Goal: Task Accomplishment & Management: Manage account settings

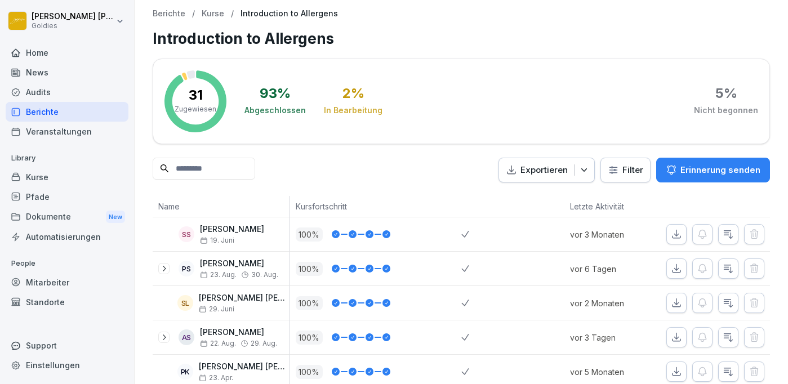
click at [204, 15] on p "Kurse" at bounding box center [213, 14] width 23 height 10
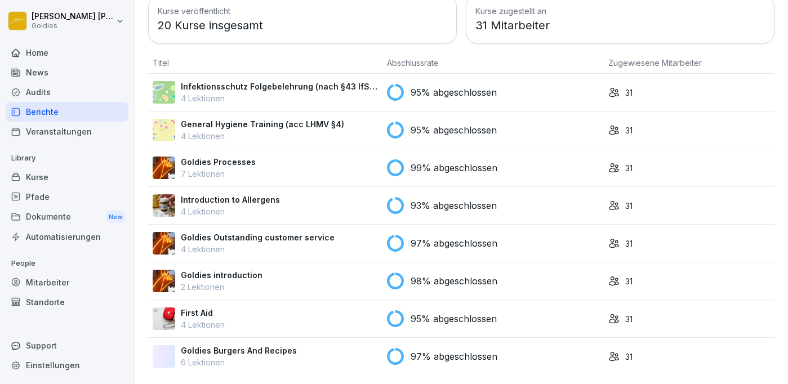
scroll to position [74, 0]
click at [217, 203] on p "Introduction to Allergens" at bounding box center [230, 200] width 99 height 12
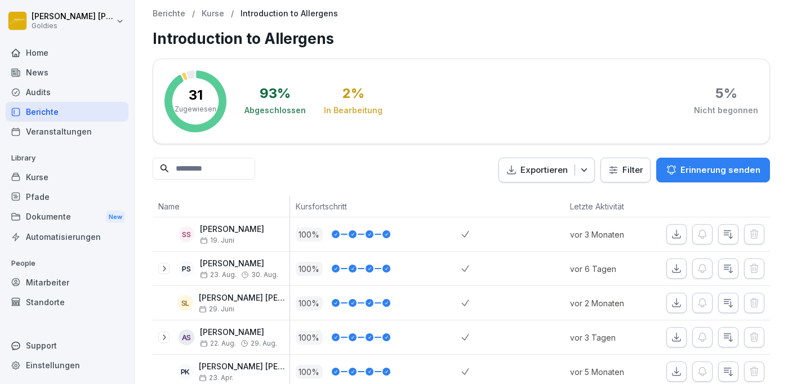
click at [217, 203] on p "Name" at bounding box center [221, 206] width 126 height 12
click at [208, 16] on p "Kurse" at bounding box center [213, 14] width 23 height 10
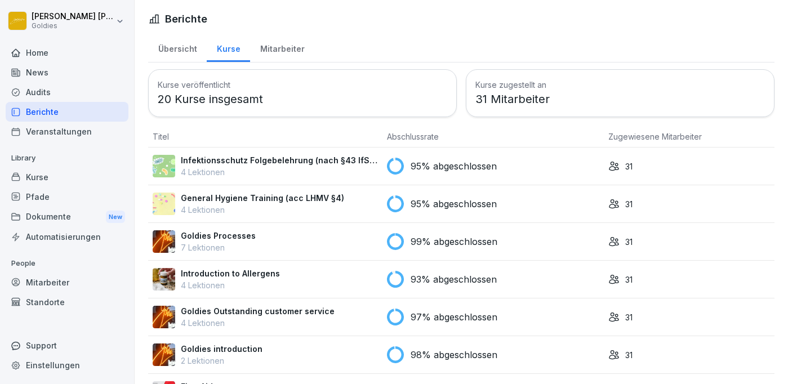
click at [247, 163] on p "Infektionsschutz Folgebelehrung (nach §43 IfSG)" at bounding box center [279, 160] width 197 height 12
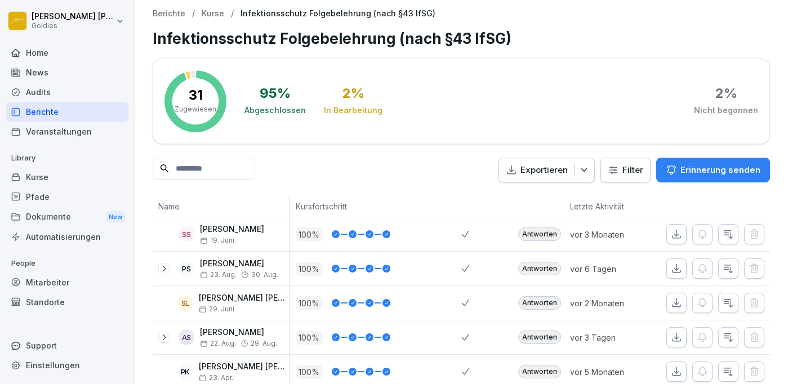
click at [209, 12] on p "Kurse" at bounding box center [213, 14] width 23 height 10
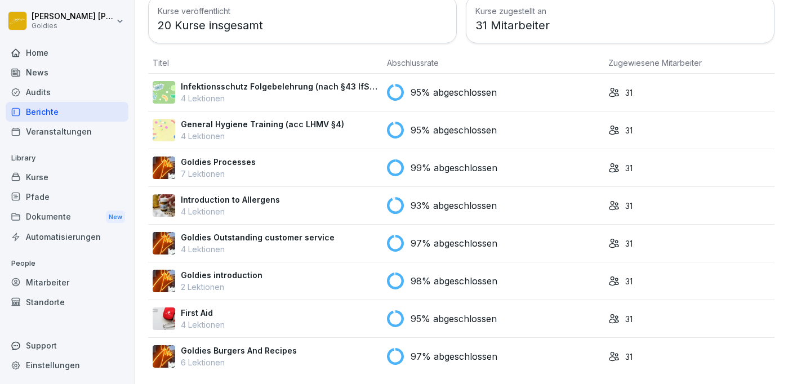
scroll to position [74, 0]
click at [209, 359] on p "6 Lektionen" at bounding box center [239, 362] width 116 height 12
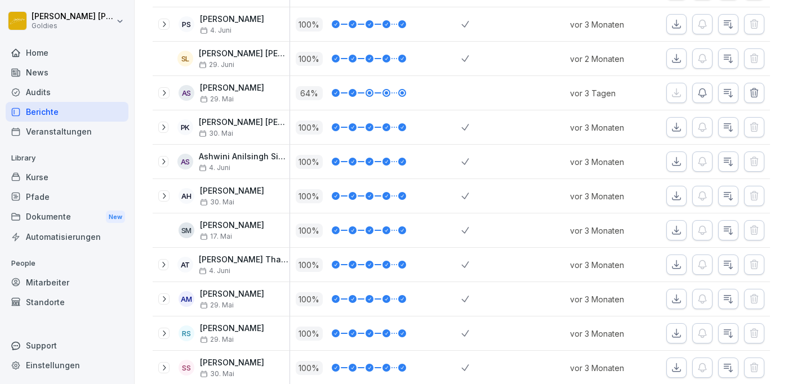
scroll to position [236, 0]
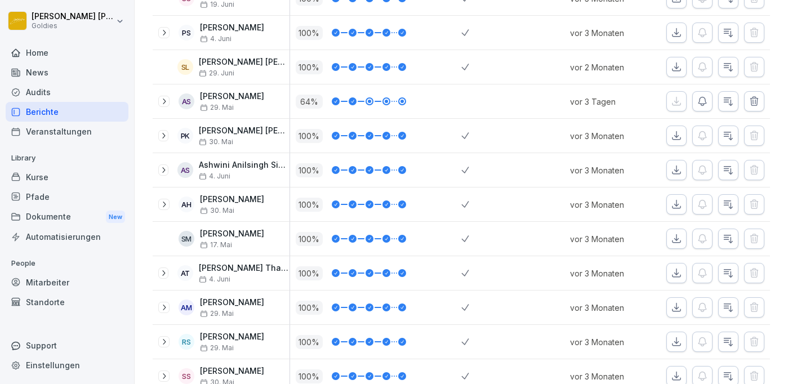
click at [700, 97] on icon "button" at bounding box center [702, 101] width 8 height 8
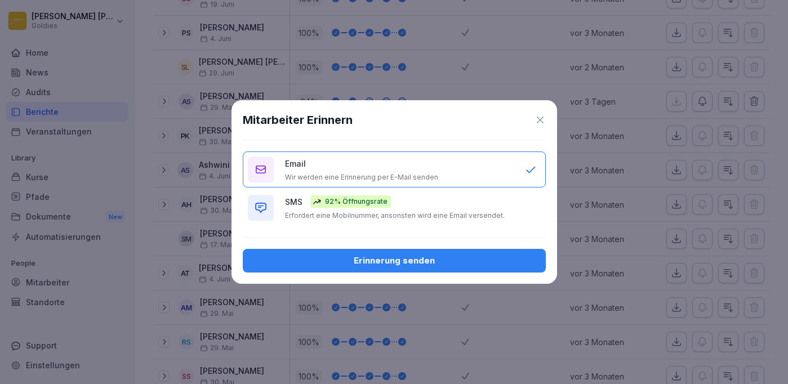
click at [390, 266] on div "Erinnerung senden" at bounding box center [394, 260] width 285 height 12
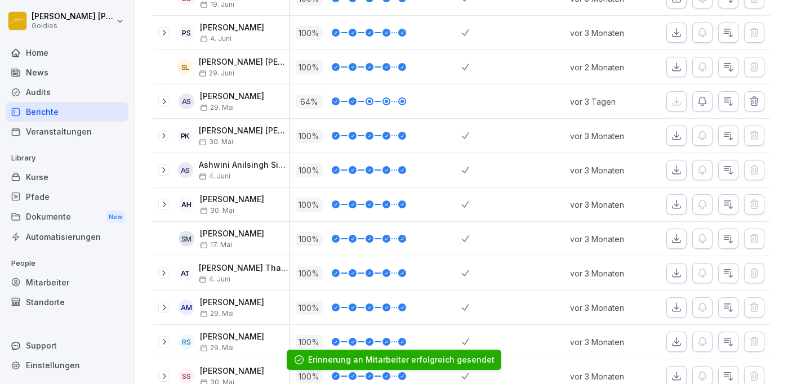
click at [368, 100] on div at bounding box center [369, 101] width 3 height 3
click at [405, 100] on div at bounding box center [402, 101] width 8 height 8
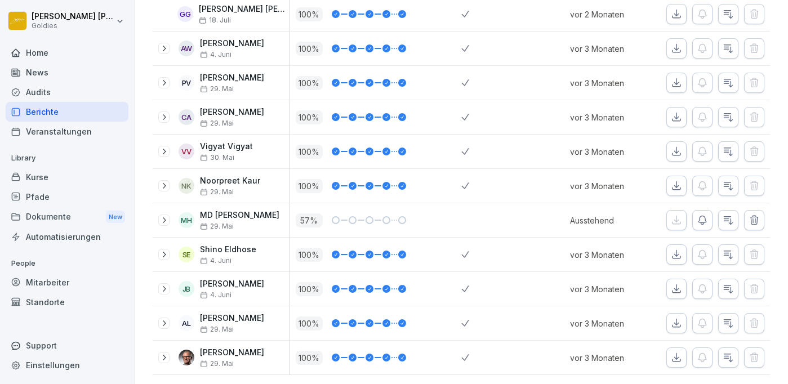
scroll to position [906, 0]
click at [700, 220] on icon "button" at bounding box center [701, 220] width 11 height 11
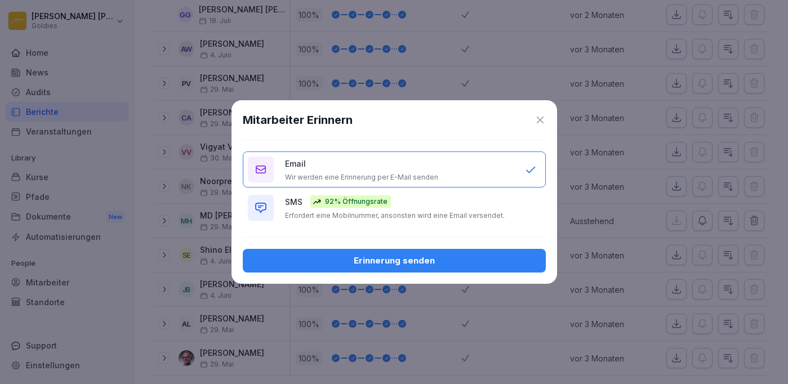
click at [389, 267] on div "Erinnerung senden" at bounding box center [394, 260] width 285 height 12
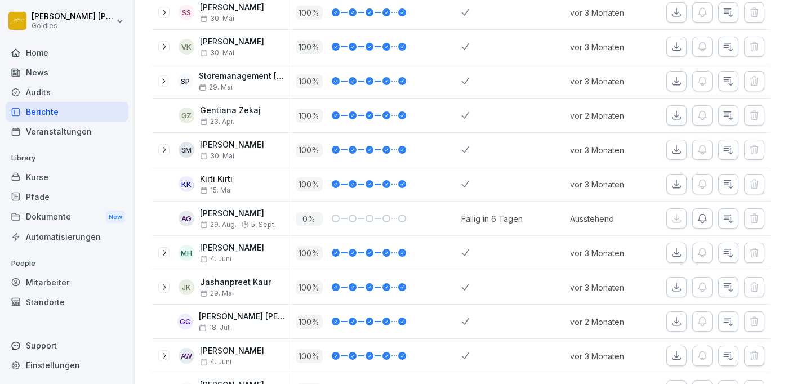
scroll to position [598, 0]
